Goal: Task Accomplishment & Management: Complete application form

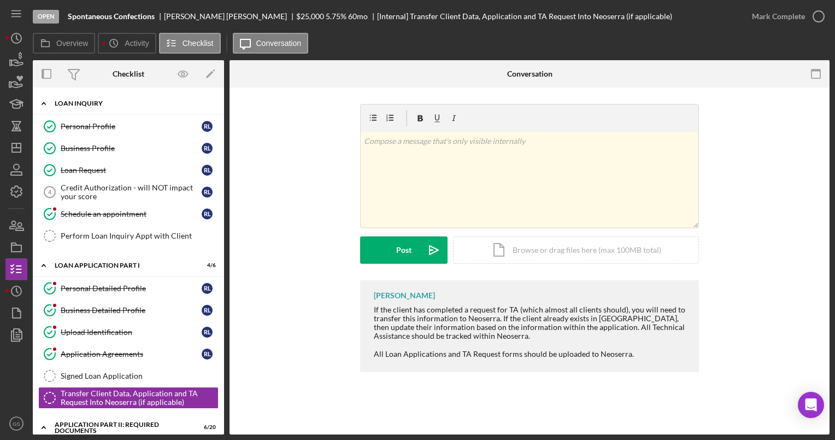
click at [125, 110] on div "Icon/Expander Loan Inquiry 4 / 6" at bounding box center [128, 103] width 191 height 22
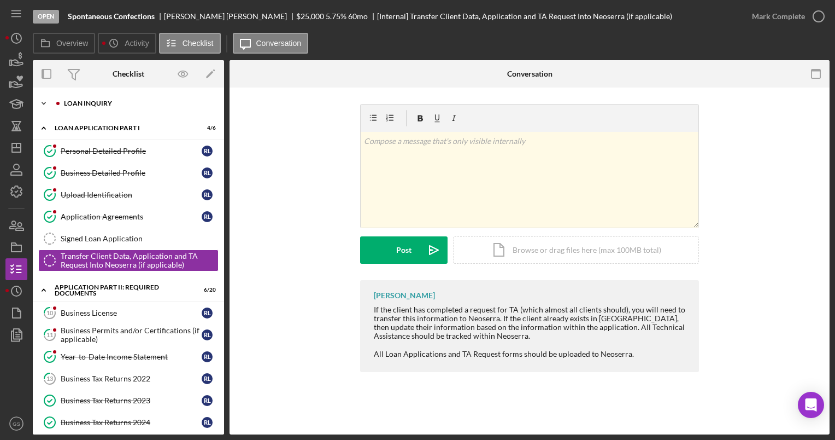
click at [125, 110] on div "Icon/Expander Loan Inquiry 4 / 6" at bounding box center [128, 103] width 191 height 22
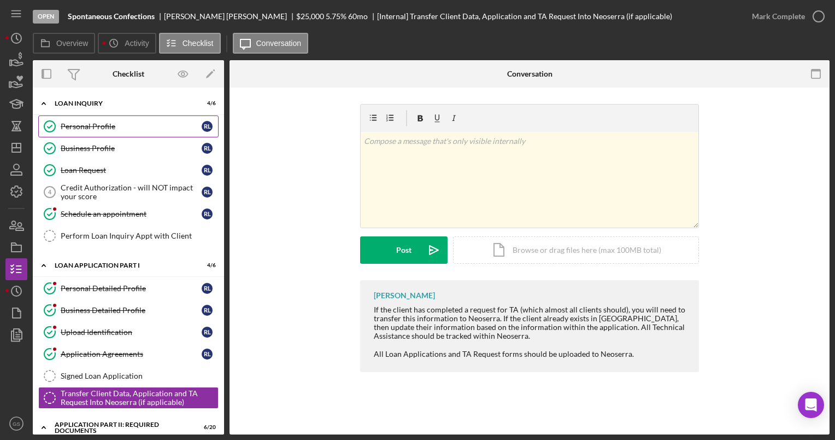
click at [122, 122] on div "Personal Profile" at bounding box center [131, 126] width 141 height 9
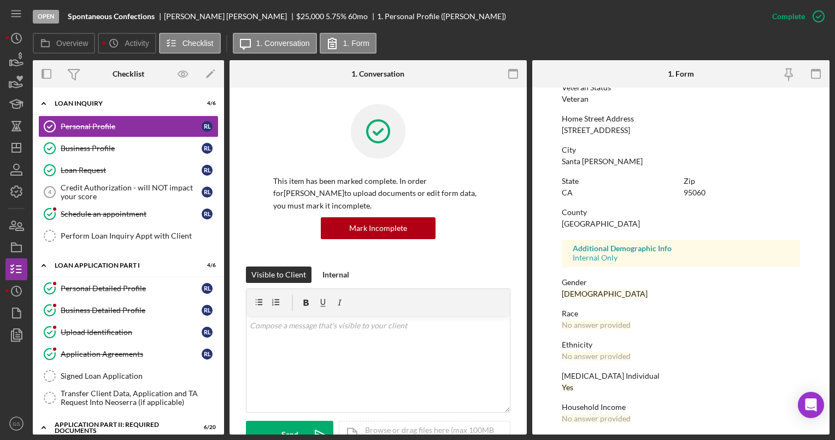
scroll to position [163, 0]
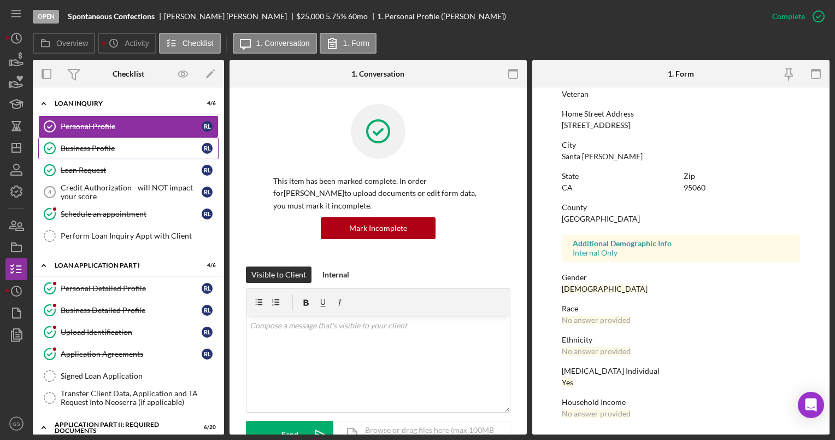
click at [133, 146] on div "Business Profile" at bounding box center [131, 148] width 141 height 9
